Goal: Task Accomplishment & Management: Use online tool/utility

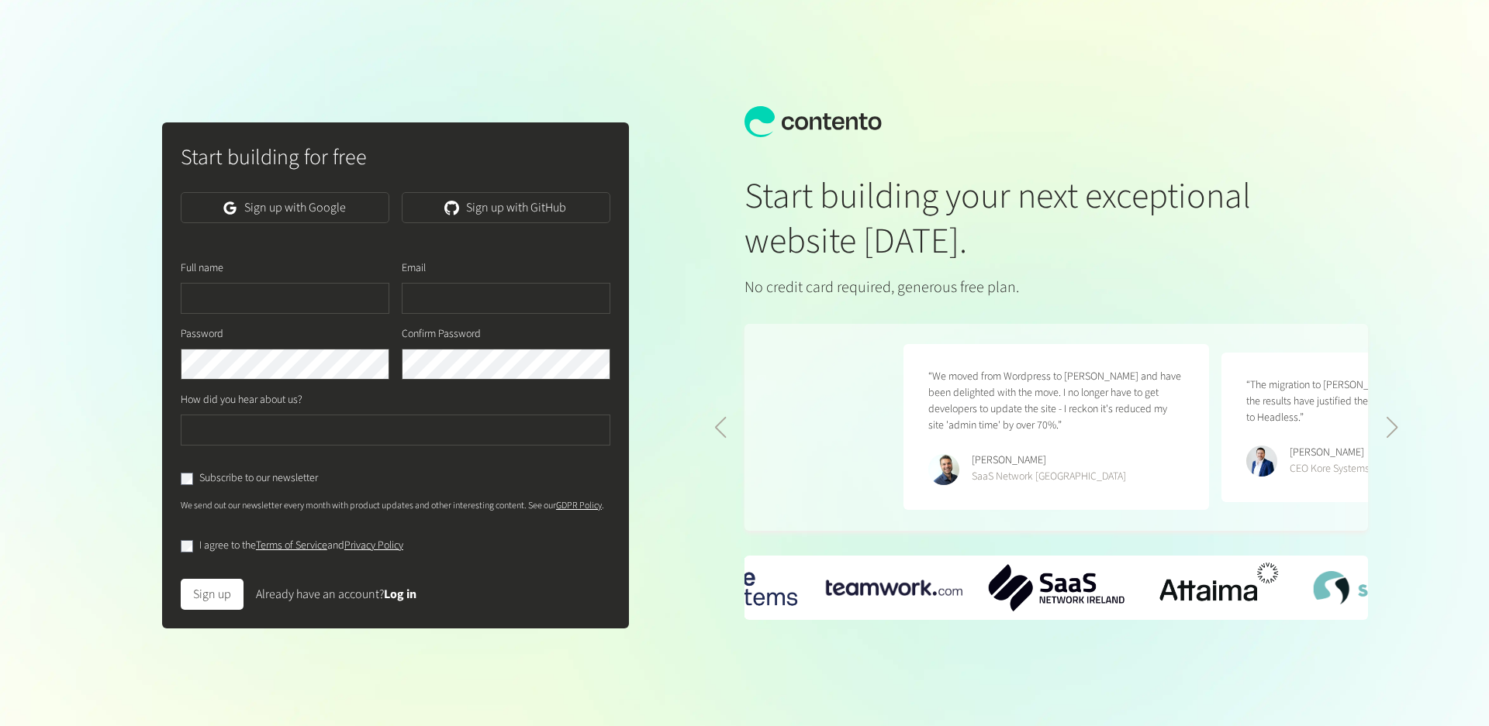
scroll to position [0, 636]
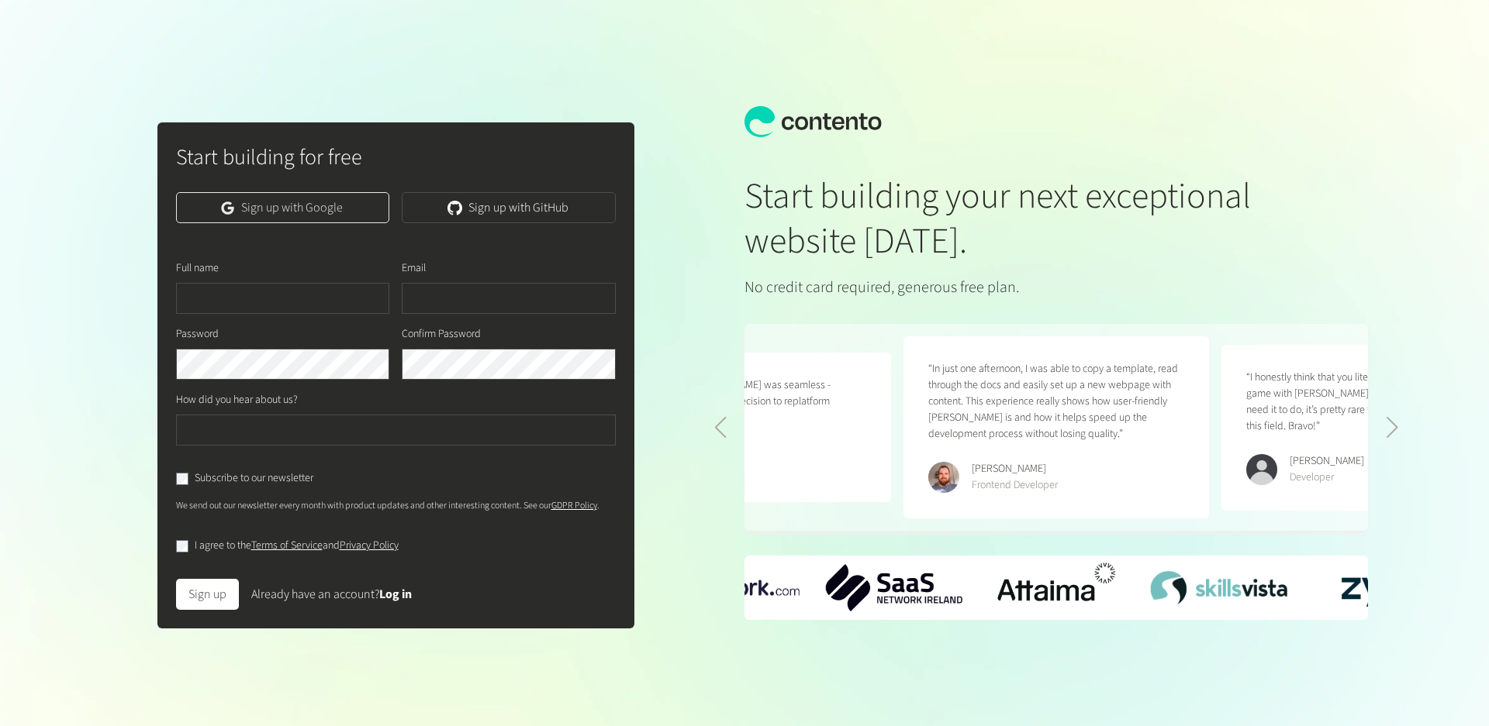
click at [281, 209] on link "Sign up with Google" at bounding box center [283, 207] width 214 height 31
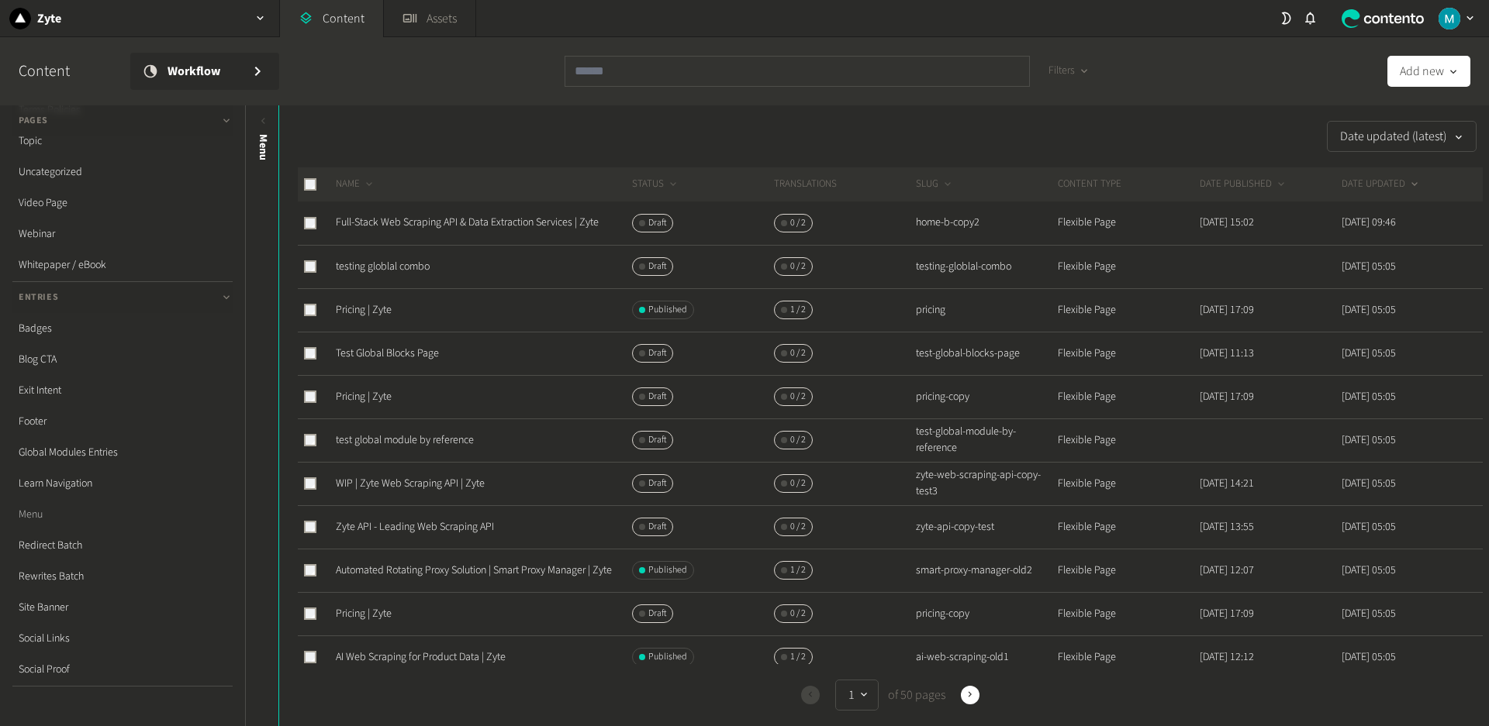
scroll to position [346, 0]
click at [31, 471] on link "Menu" at bounding box center [122, 480] width 220 height 31
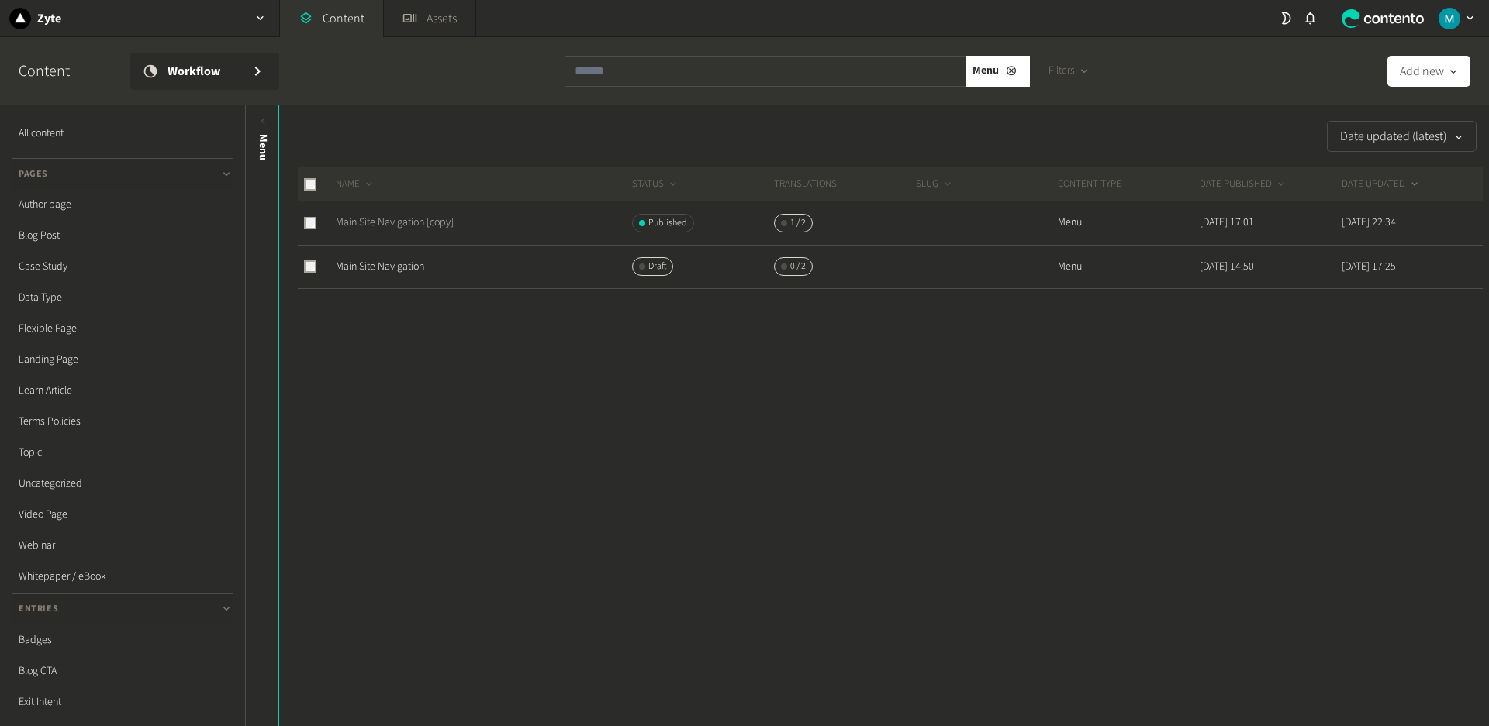
click at [416, 220] on link "Main Site Navigation [copy]" at bounding box center [395, 223] width 118 height 16
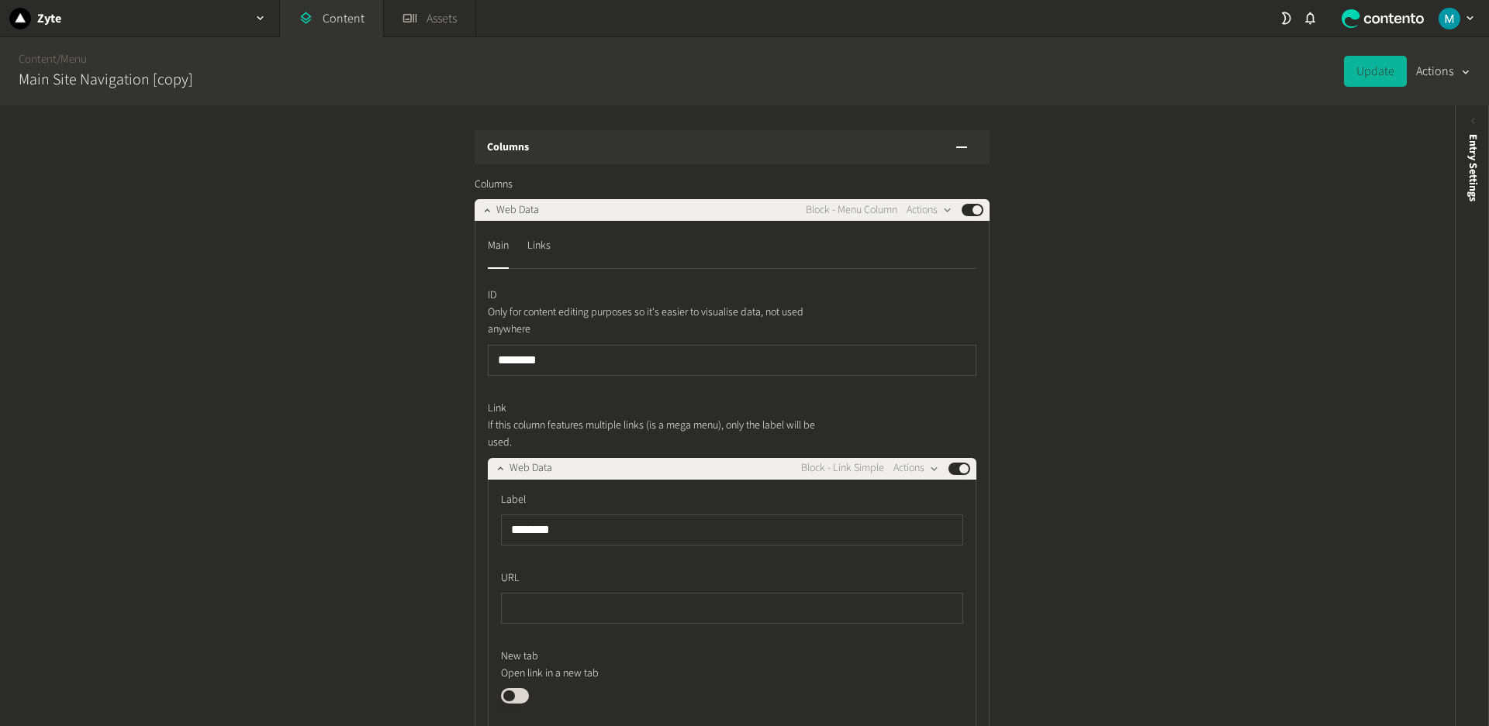
click at [361, 353] on div "Columns Columns Web Data Block - Menu Column Actions Published Main Links ID On…" at bounding box center [727, 415] width 1454 height 621
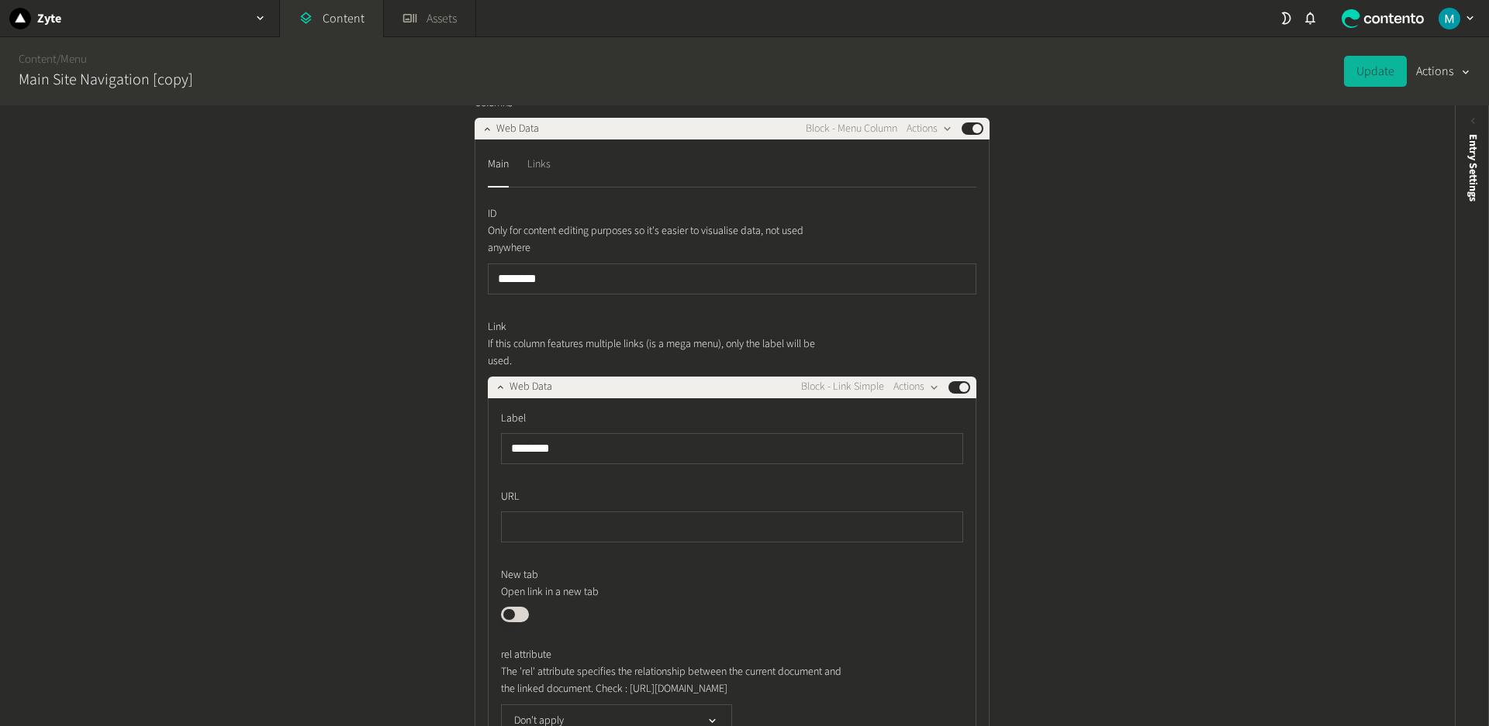
click at [543, 166] on div "Links" at bounding box center [538, 164] width 23 height 25
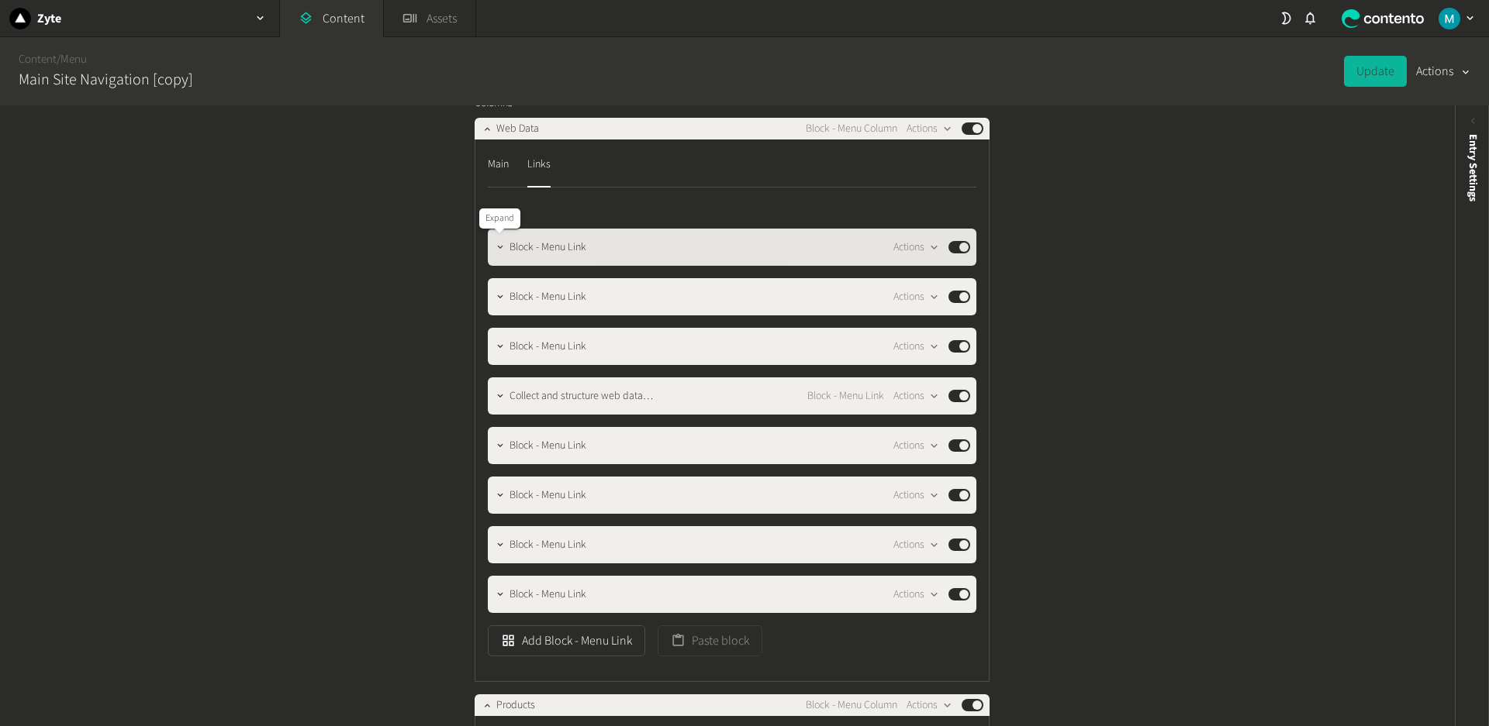
click at [498, 246] on icon "button" at bounding box center [499, 246] width 5 height 3
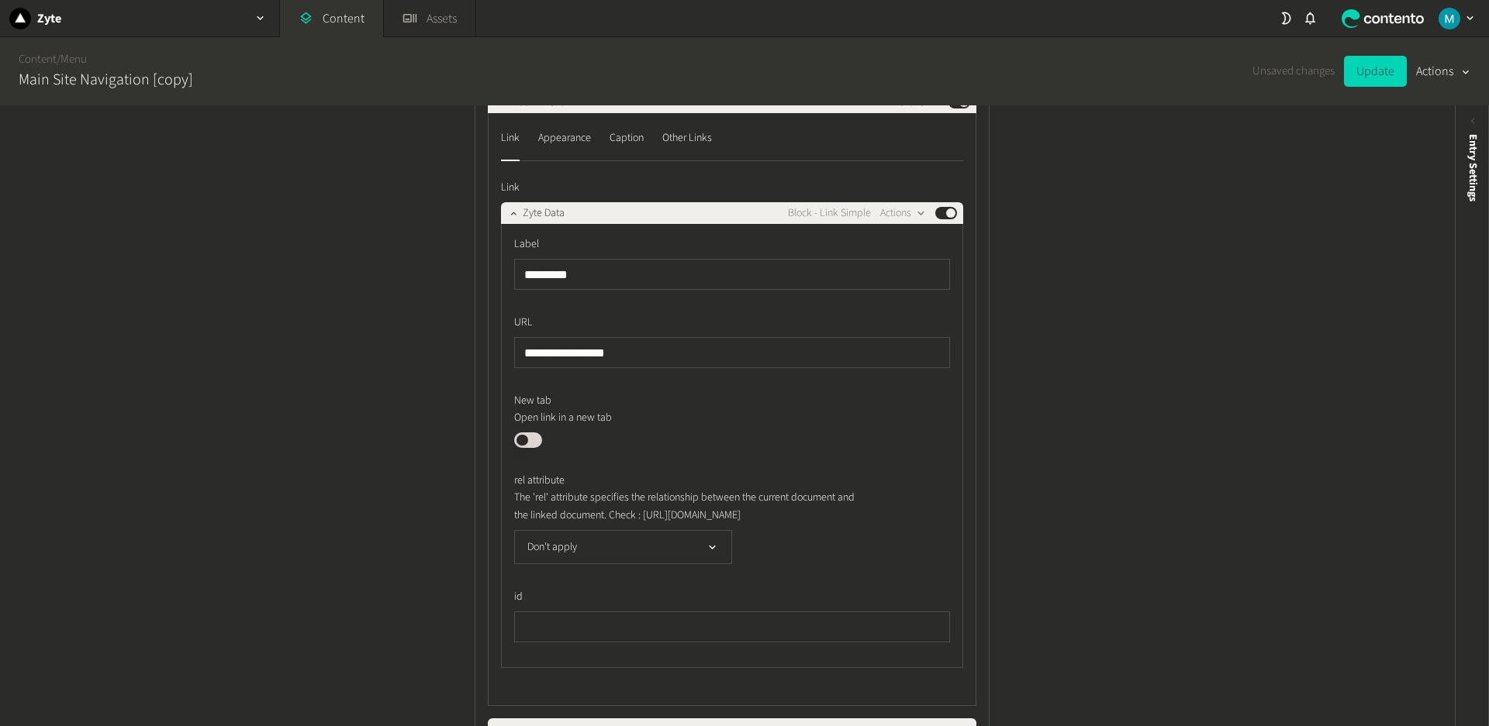
scroll to position [226, 0]
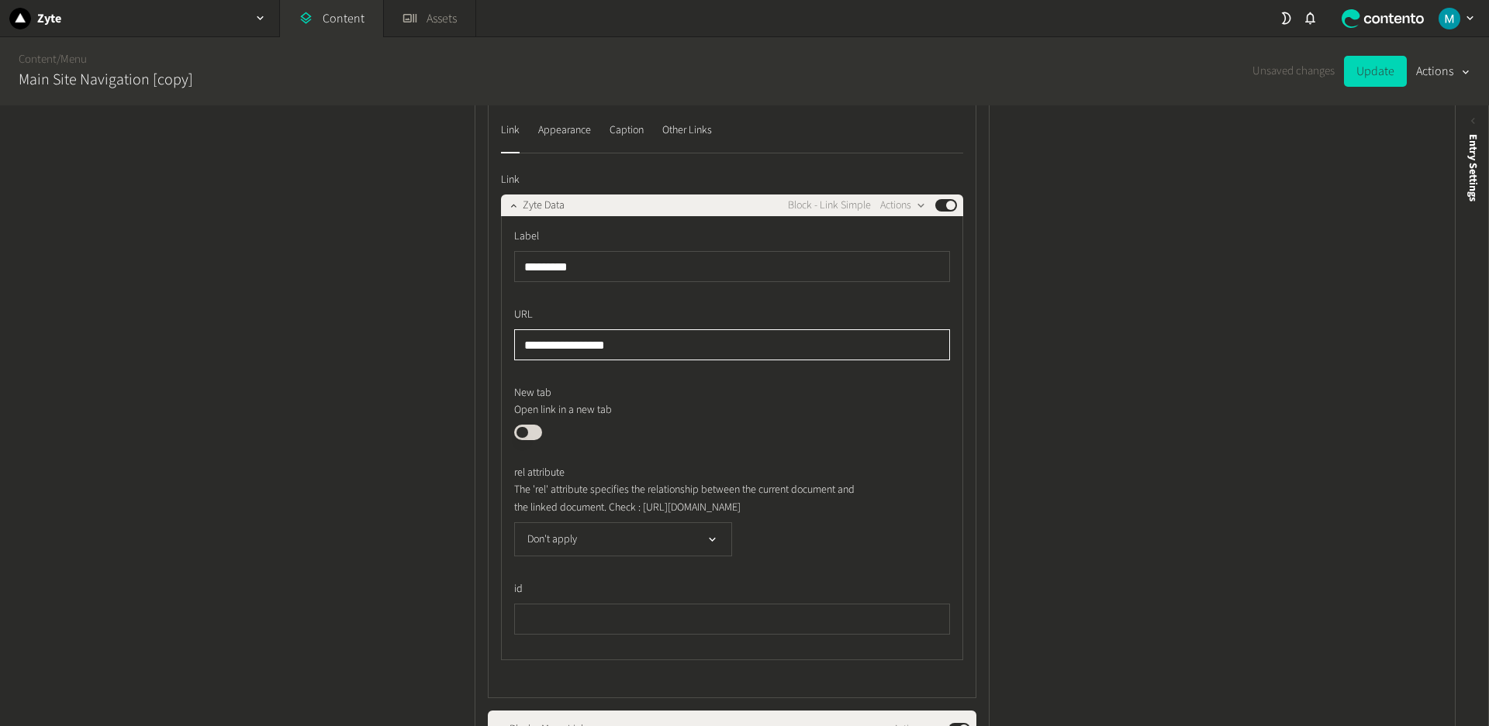
drag, startPoint x: 625, startPoint y: 348, endPoint x: 509, endPoint y: 339, distance: 116.7
click at [509, 339] on div "**********" at bounding box center [732, 438] width 462 height 444
paste input "*"
type input "**********"
click at [1368, 76] on button "Update" at bounding box center [1375, 71] width 63 height 31
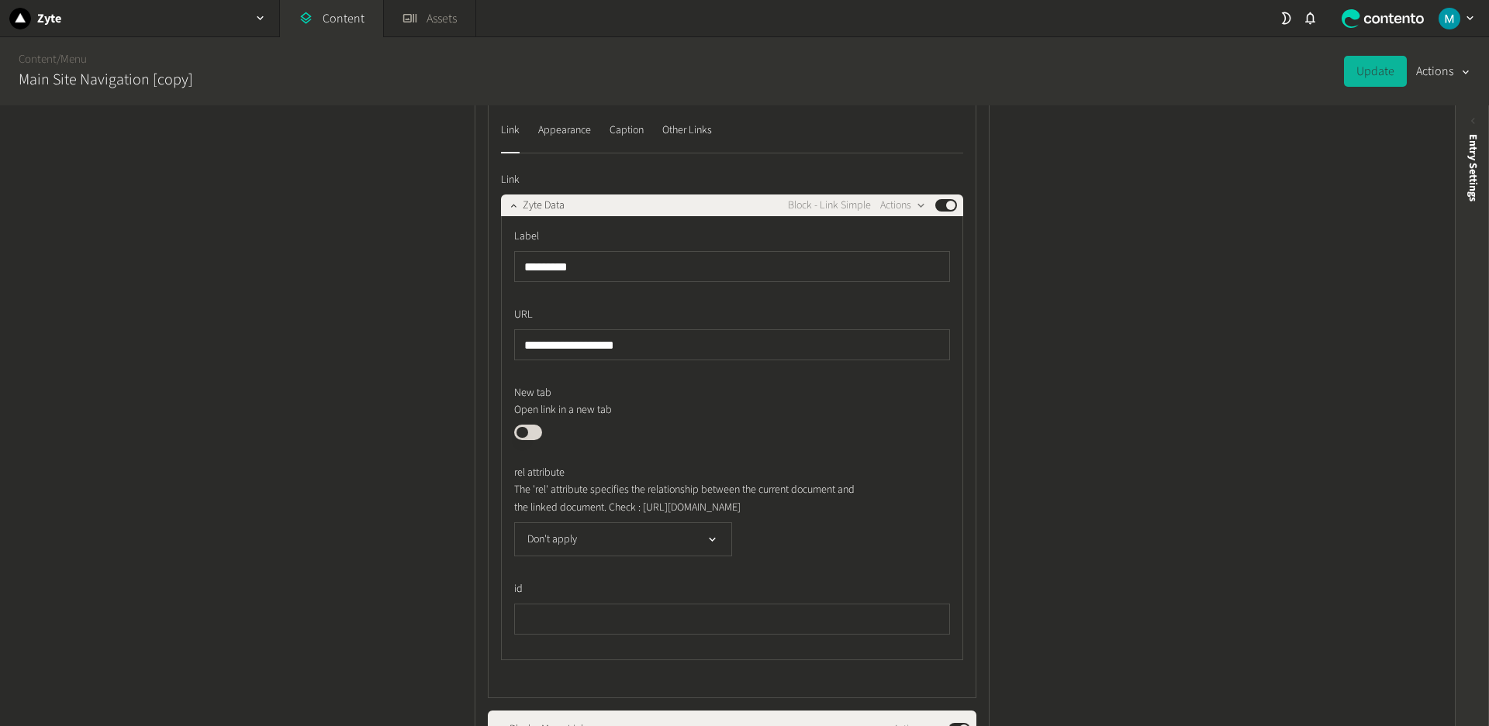
click at [1475, 149] on span "Entry Settings" at bounding box center [1473, 167] width 16 height 67
